Goal: Communication & Community: Participate in discussion

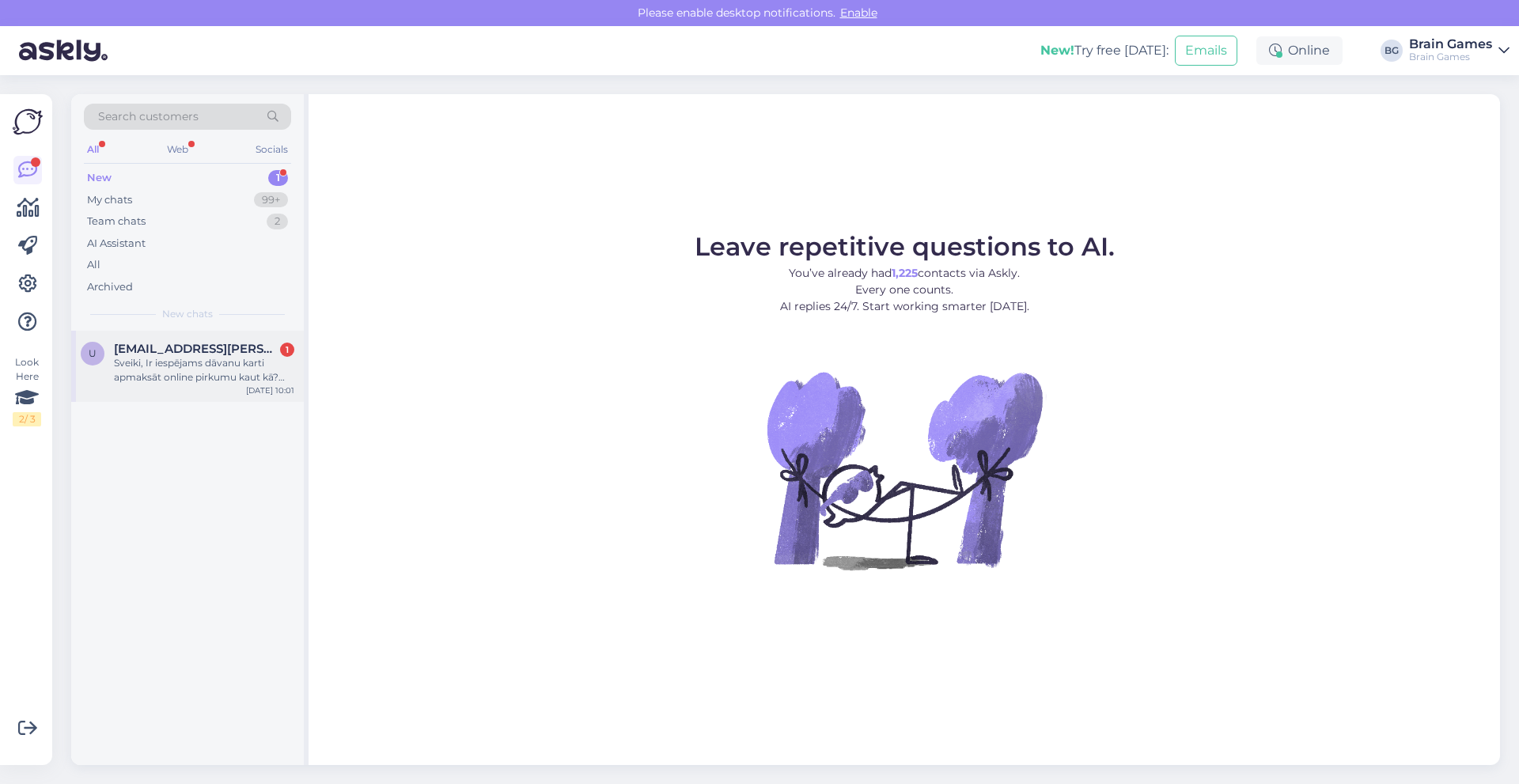
click at [184, 352] on span "[EMAIL_ADDRESS][PERSON_NAME][DOMAIN_NAME]" at bounding box center [196, 349] width 165 height 14
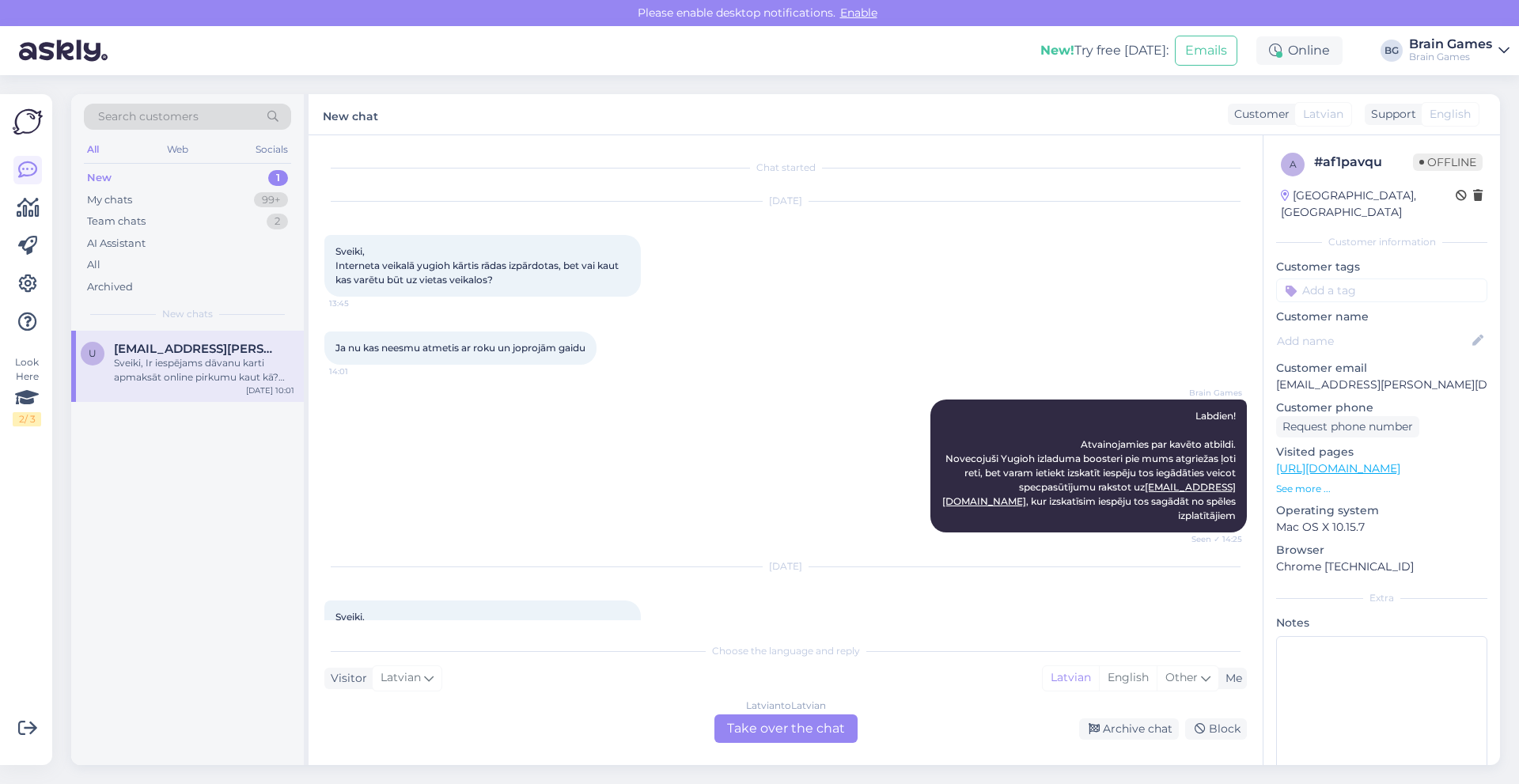
scroll to position [863, 0]
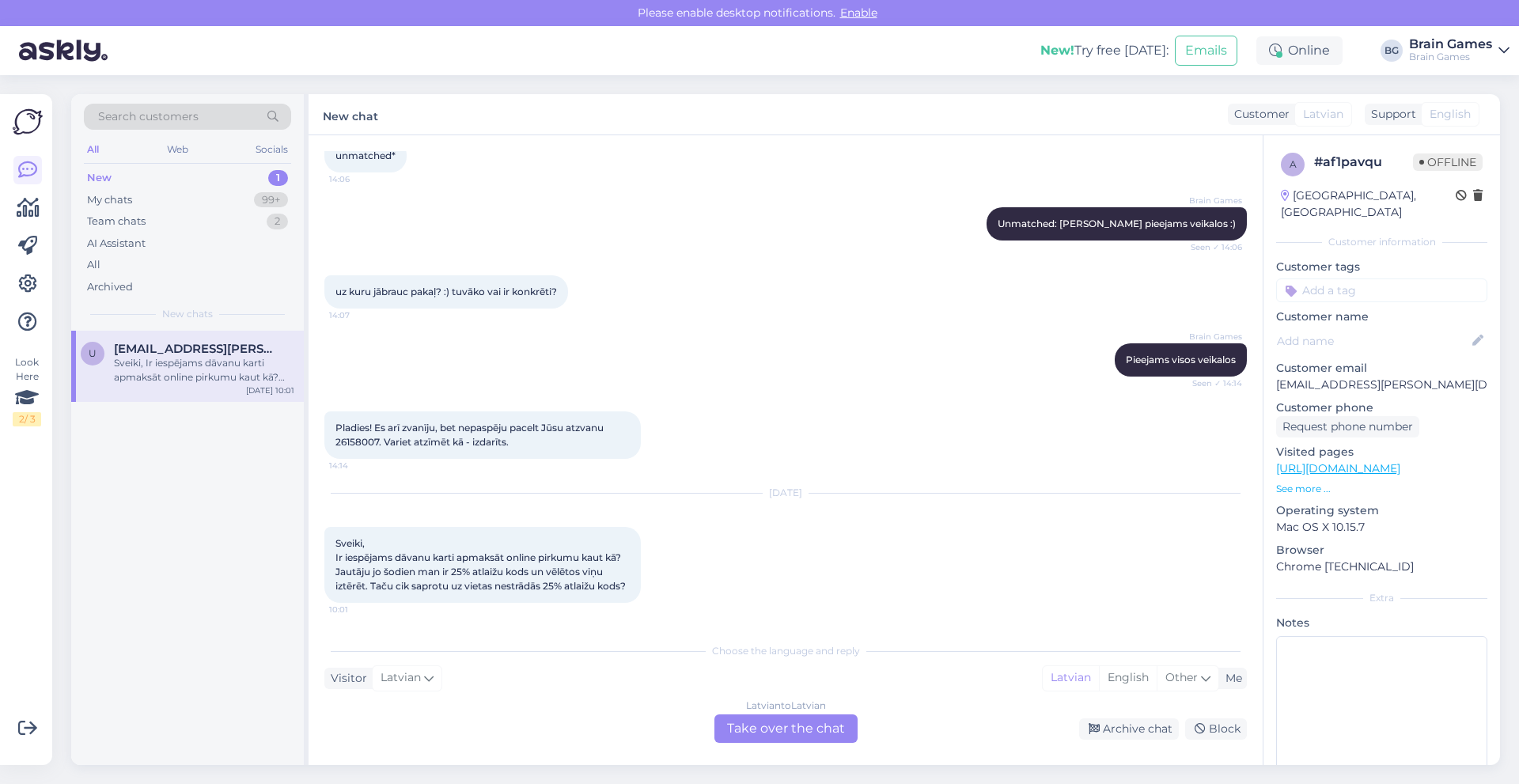
click at [765, 727] on div "Latvian to Latvian Take over the chat" at bounding box center [785, 728] width 143 height 29
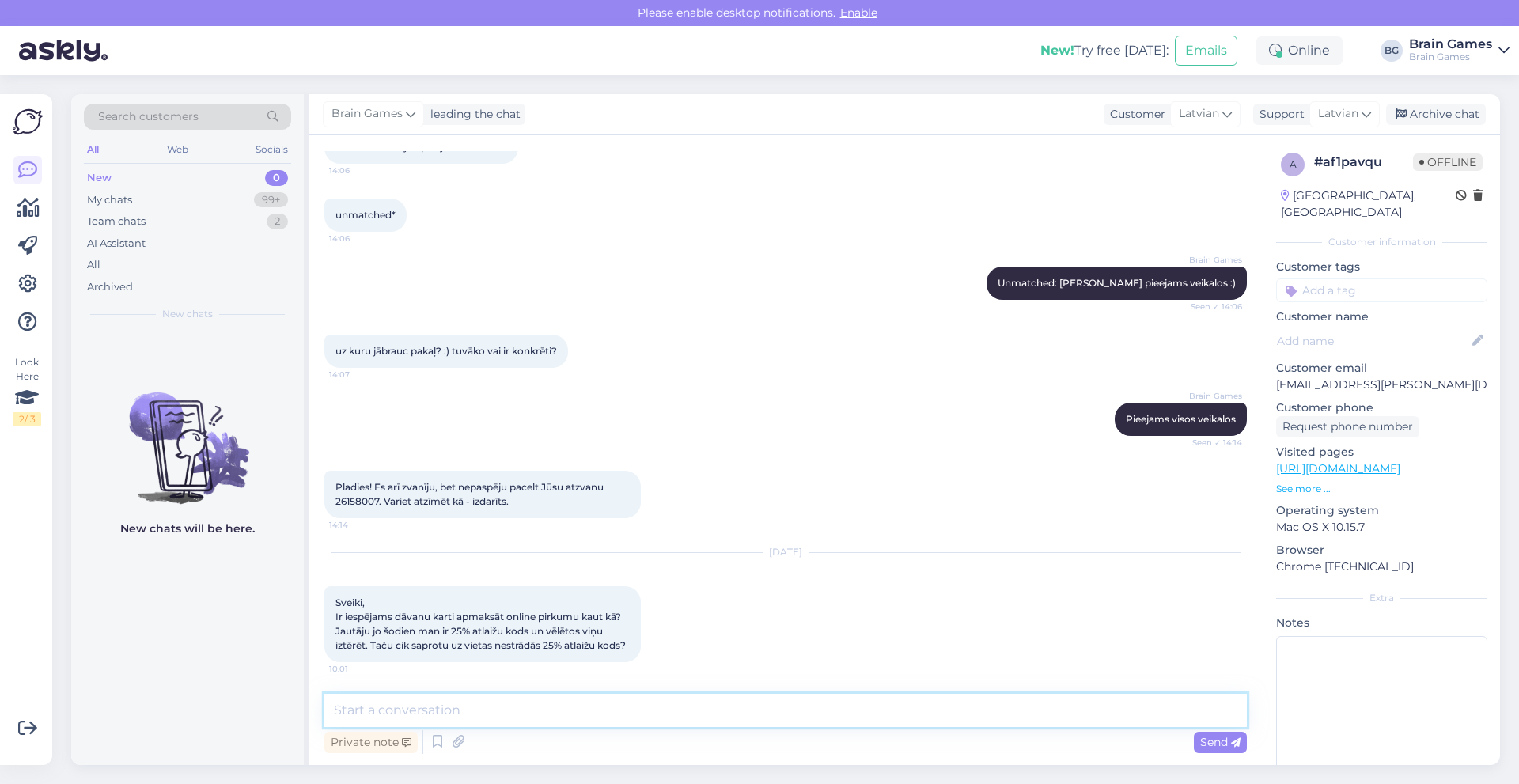
click at [488, 707] on textarea at bounding box center [785, 709] width 922 height 33
type textarea "Labdien! I"
